Goal: Transaction & Acquisition: Download file/media

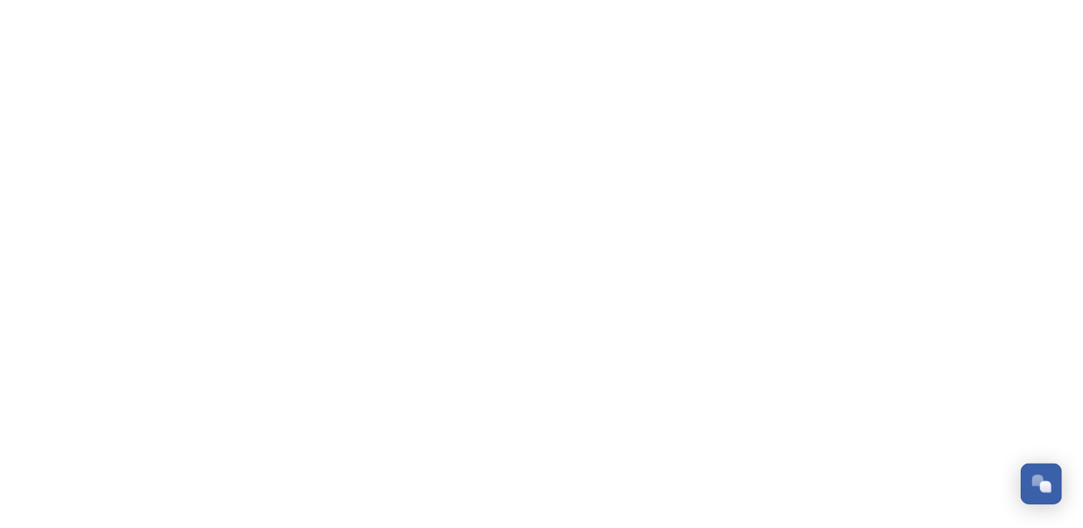
scroll to position [6370, 0]
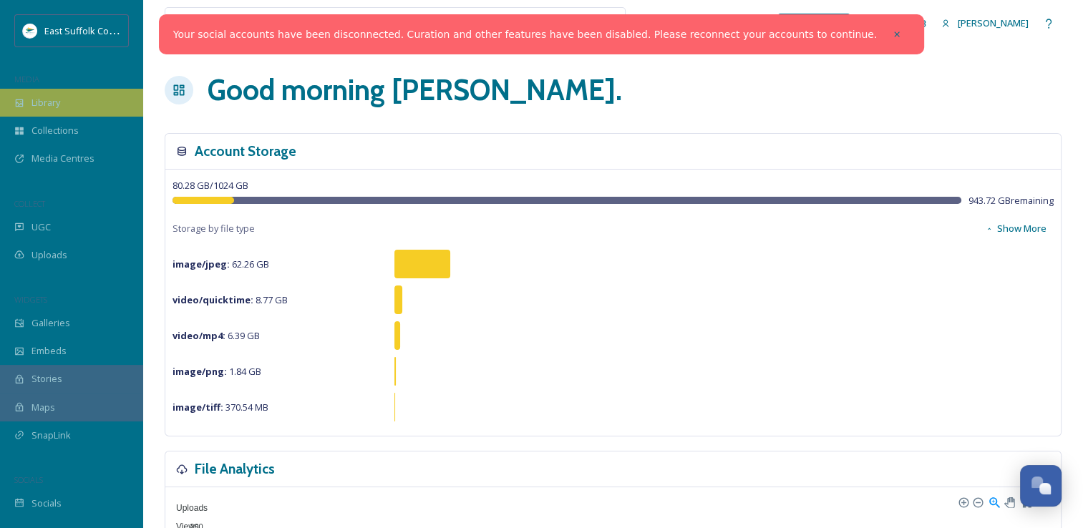
click at [46, 102] on span "Library" at bounding box center [46, 103] width 29 height 14
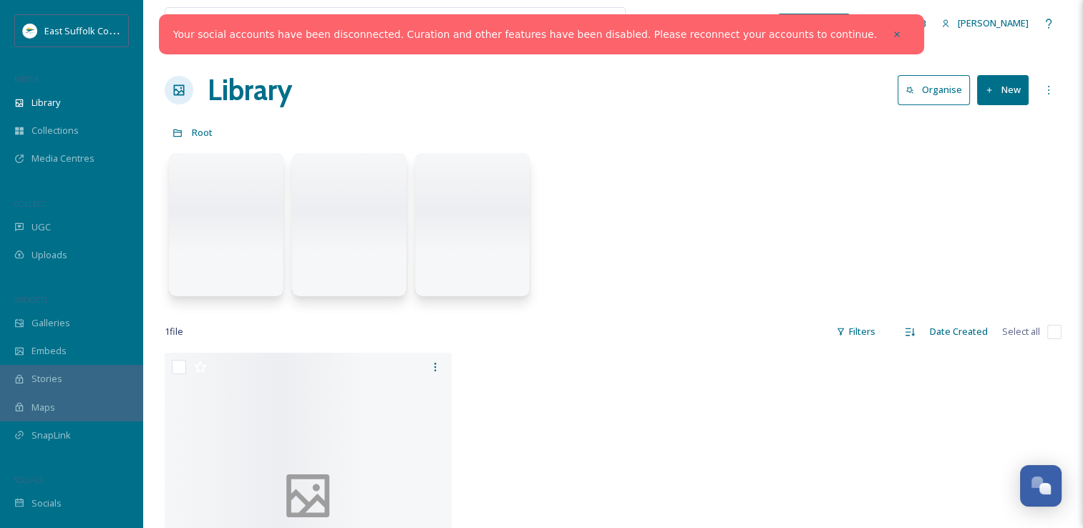
click at [892, 37] on icon at bounding box center [897, 34] width 10 height 10
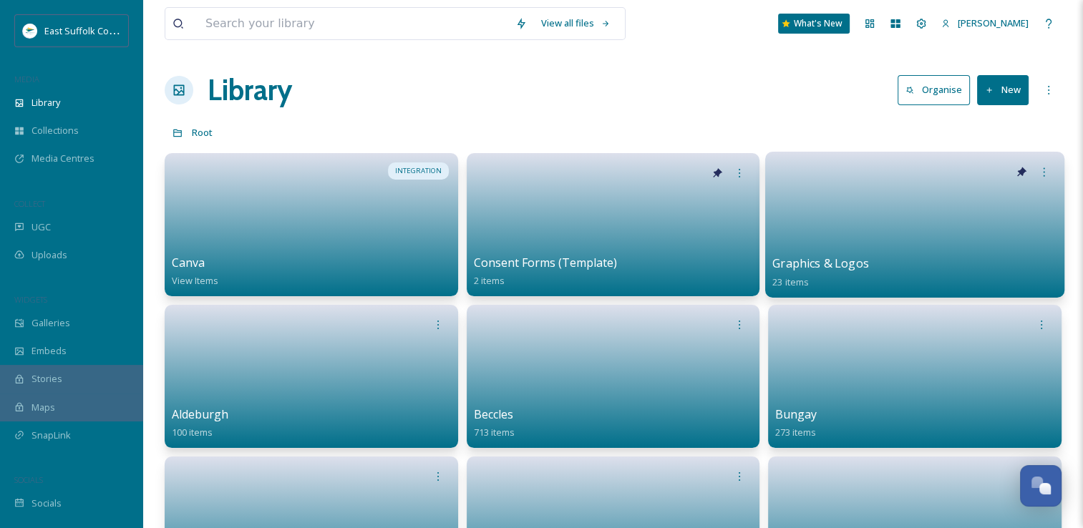
click at [886, 236] on link at bounding box center [915, 219] width 284 height 69
click at [846, 214] on link at bounding box center [915, 219] width 284 height 69
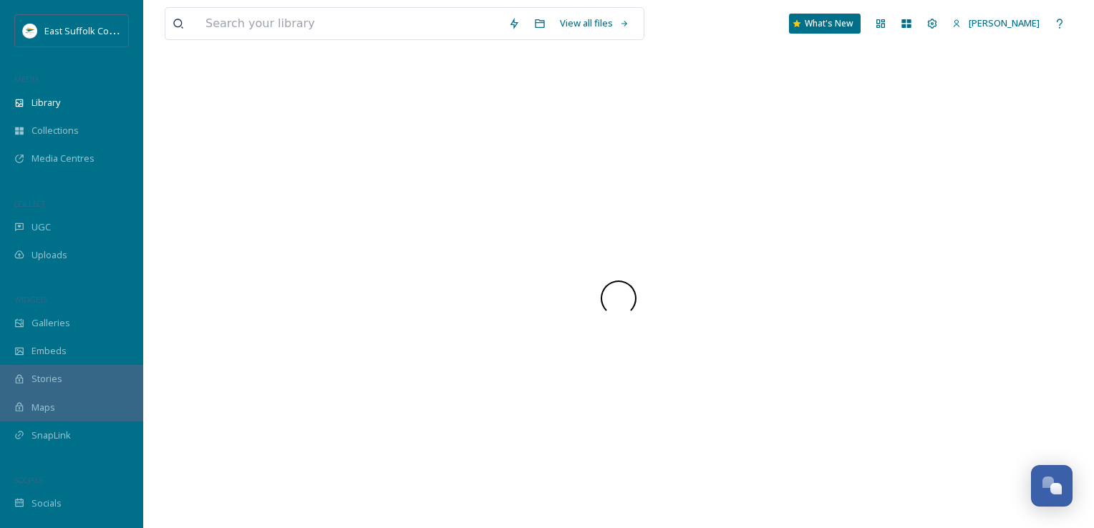
click at [722, 120] on div at bounding box center [619, 299] width 908 height 460
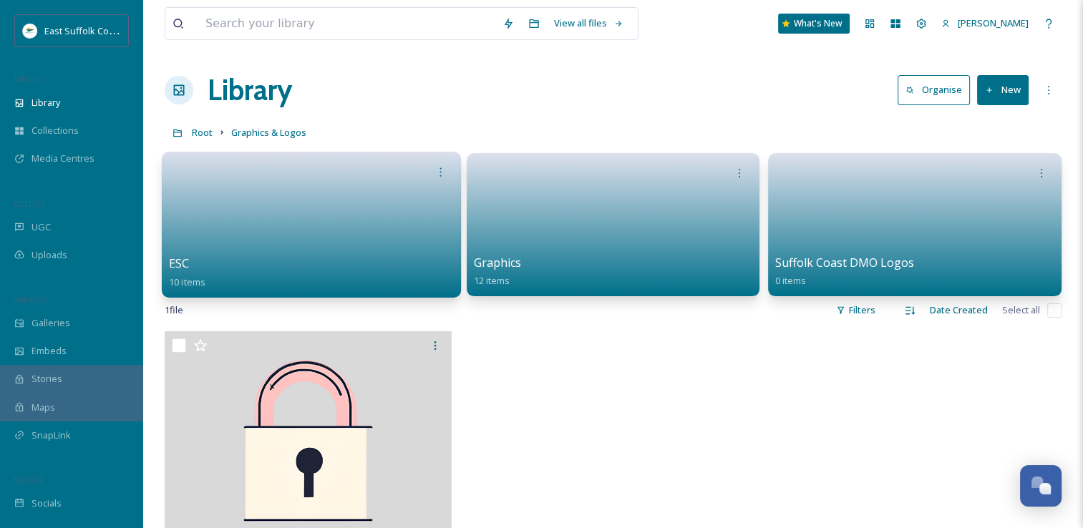
click at [334, 215] on link at bounding box center [311, 219] width 284 height 69
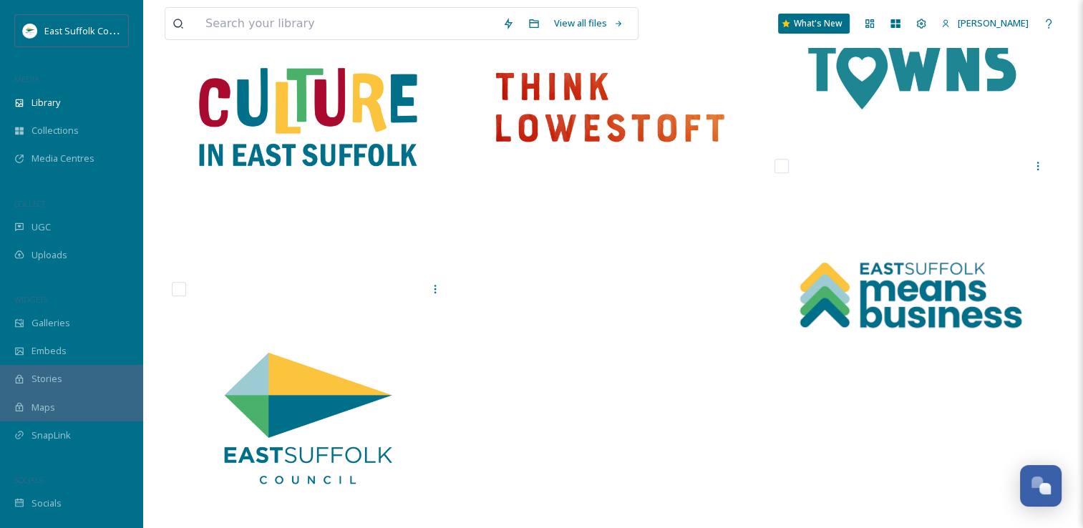
scroll to position [644, 0]
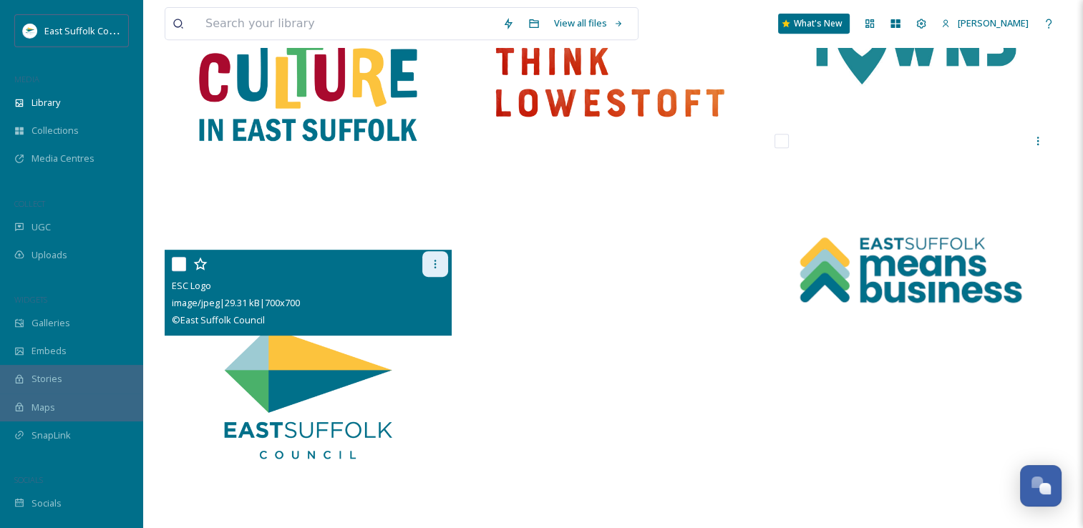
click at [424, 265] on div at bounding box center [435, 264] width 26 height 26
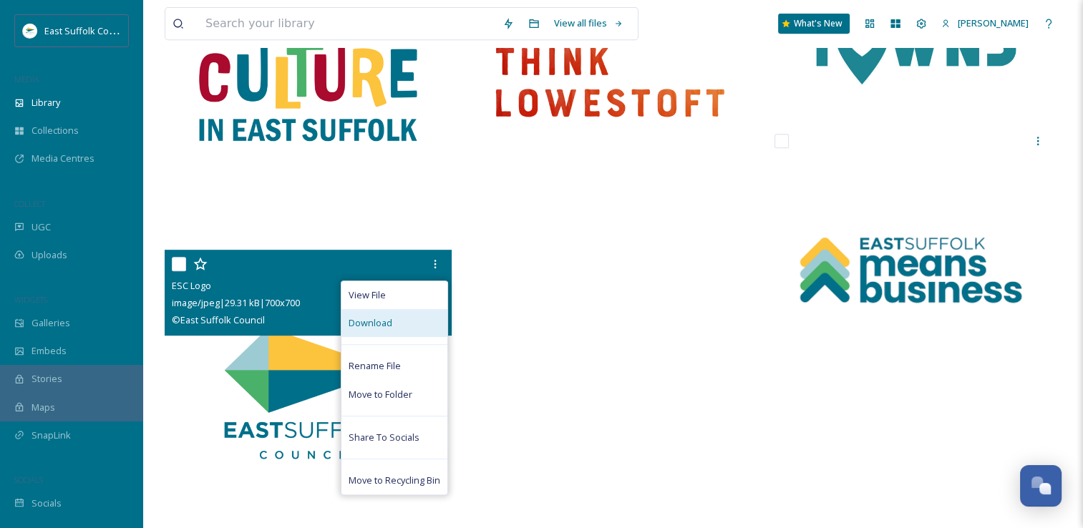
click at [380, 314] on div "Download" at bounding box center [395, 323] width 106 height 28
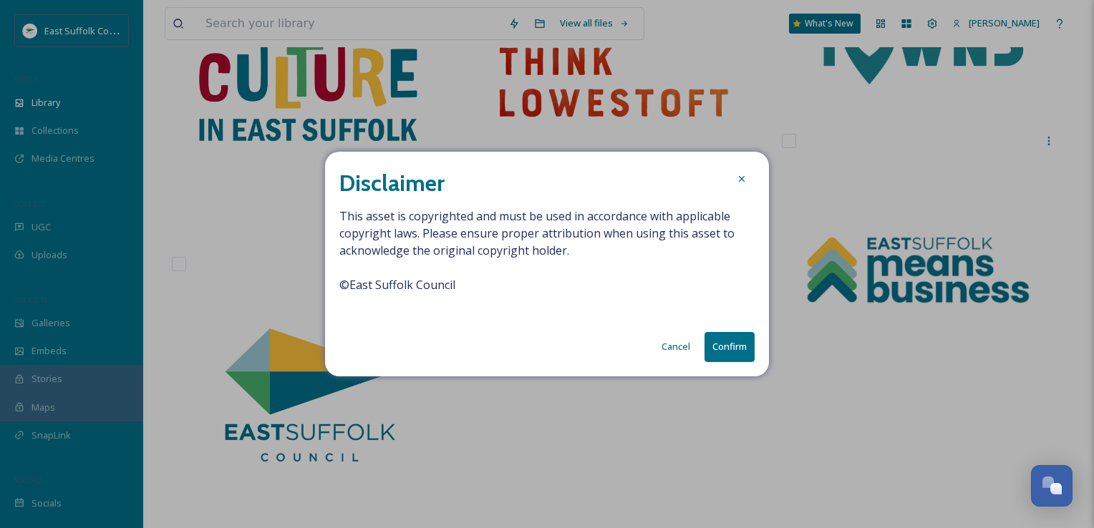
click at [713, 353] on button "Confirm" at bounding box center [730, 346] width 50 height 29
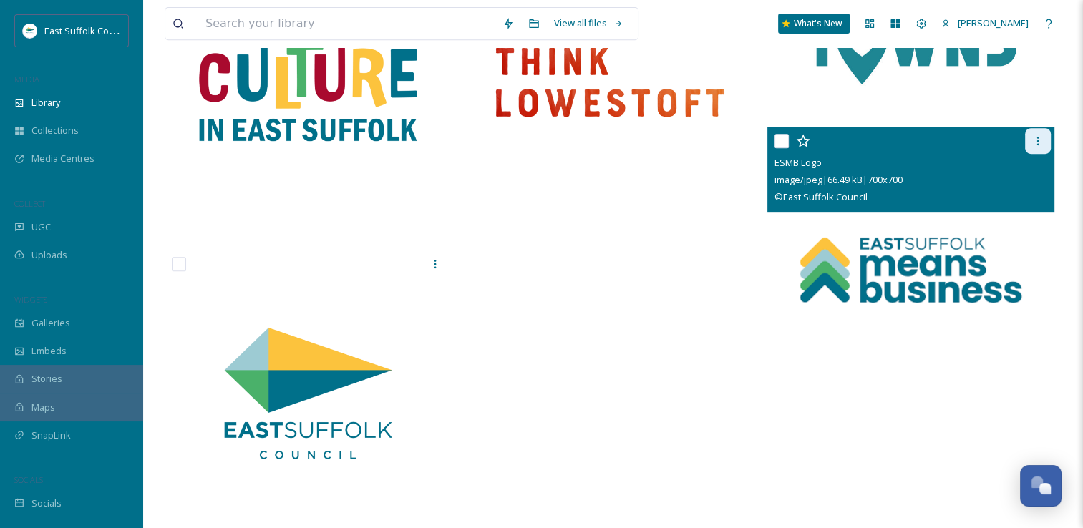
click at [1041, 148] on div at bounding box center [1038, 141] width 26 height 26
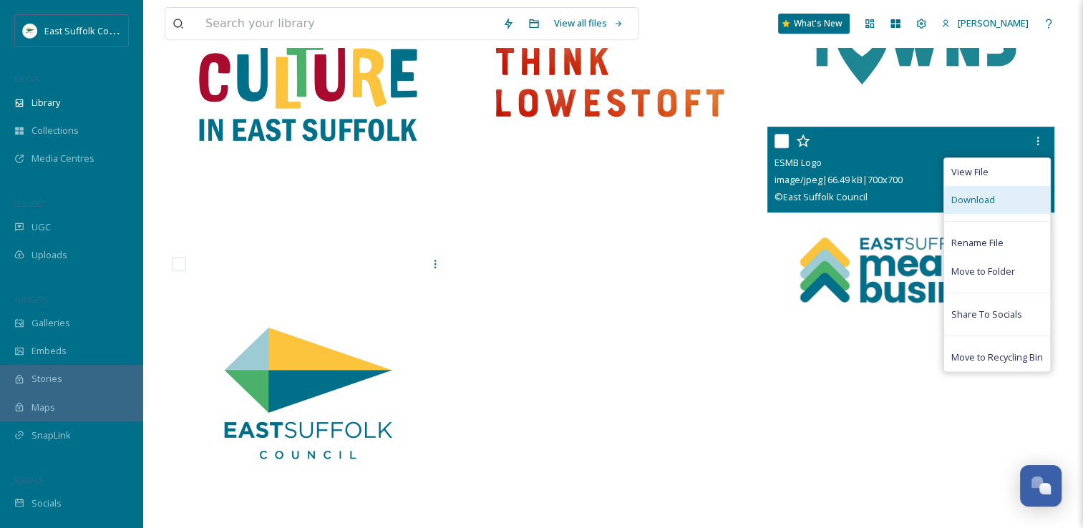
click at [991, 202] on span "Download" at bounding box center [974, 200] width 44 height 14
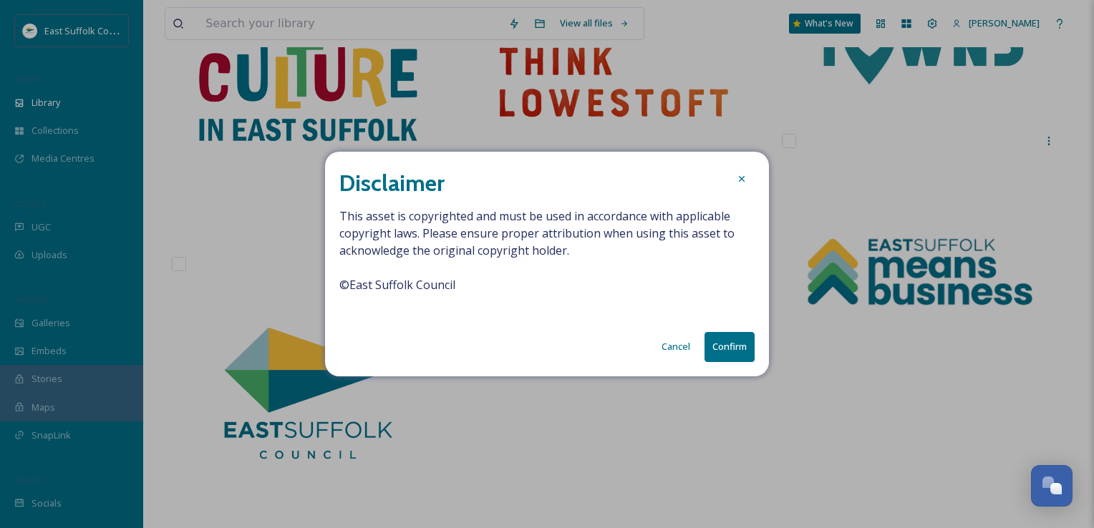
click at [725, 352] on button "Confirm" at bounding box center [730, 346] width 50 height 29
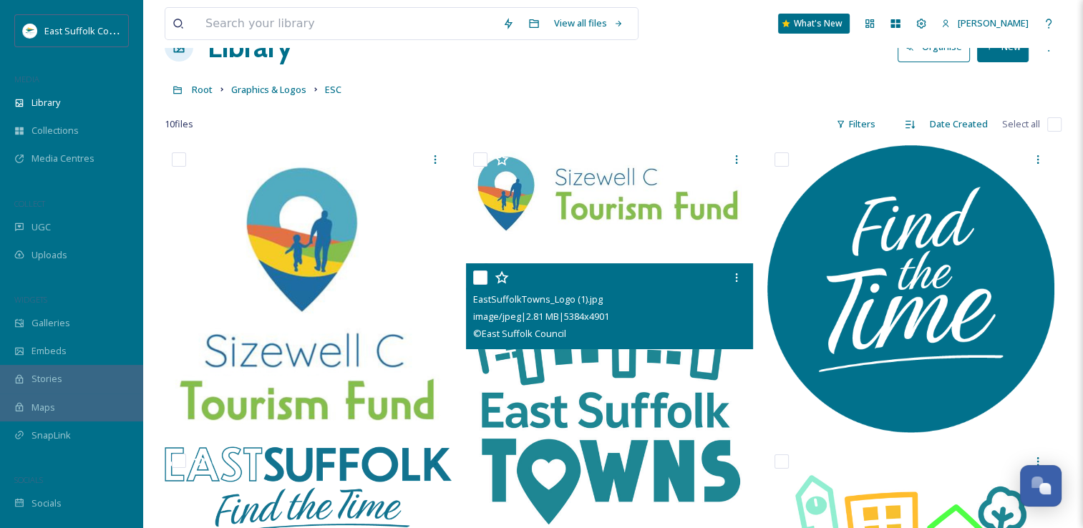
scroll to position [0, 0]
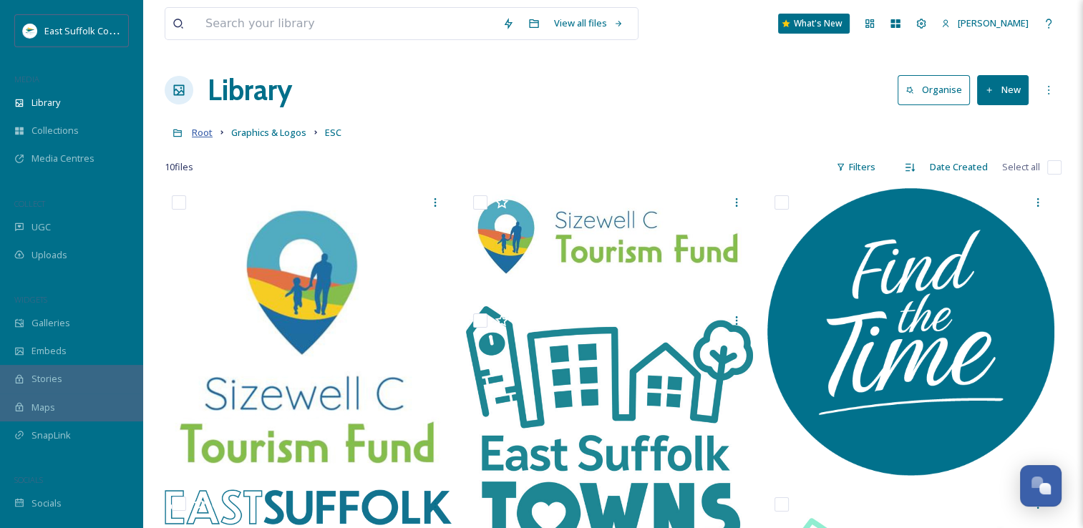
click at [203, 133] on span "Root" at bounding box center [202, 132] width 21 height 13
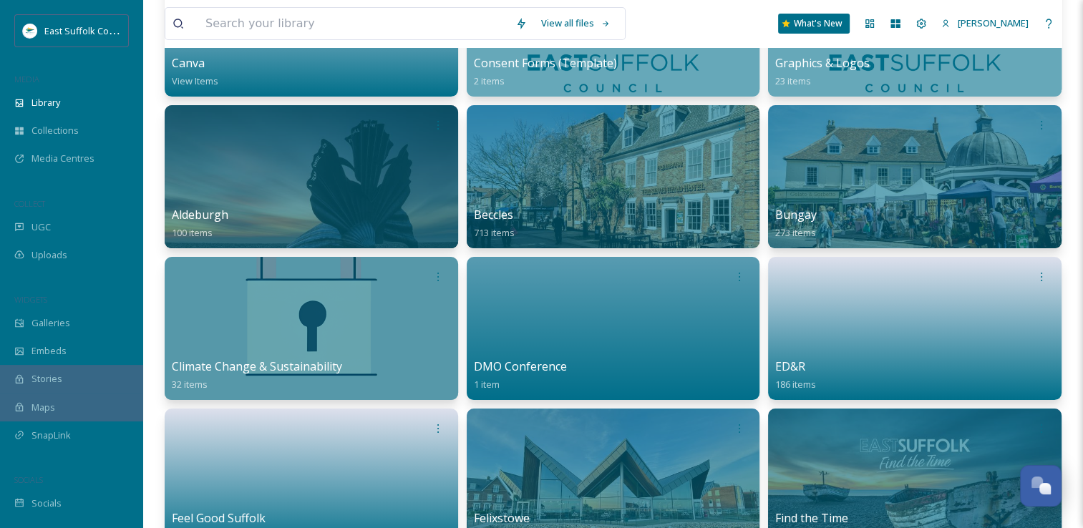
scroll to position [215, 0]
